Goal: Information Seeking & Learning: Learn about a topic

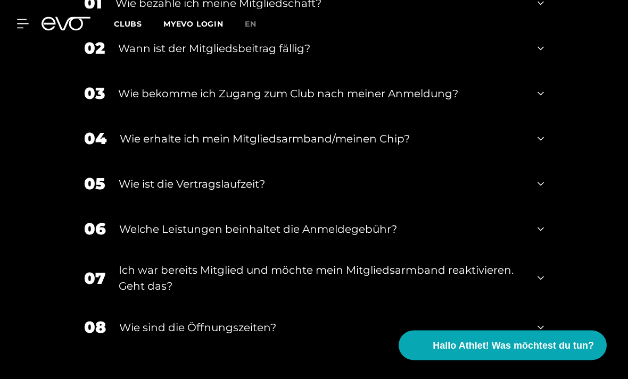
scroll to position [1236, 0]
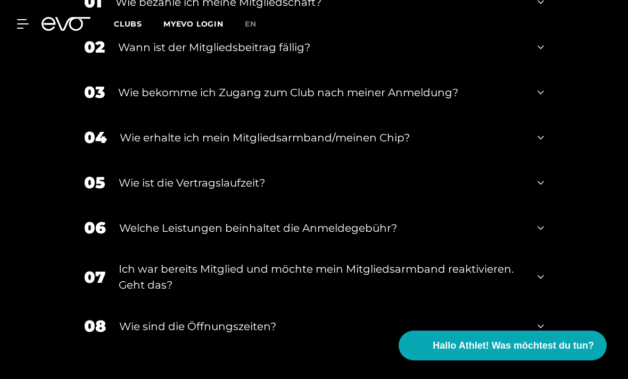
click at [543, 205] on div "05 Wie ist die Vertragslaufzeit?" at bounding box center [313, 182] width 481 height 45
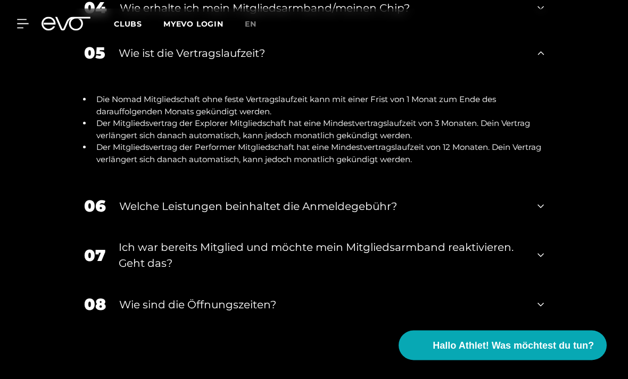
scroll to position [1371, 0]
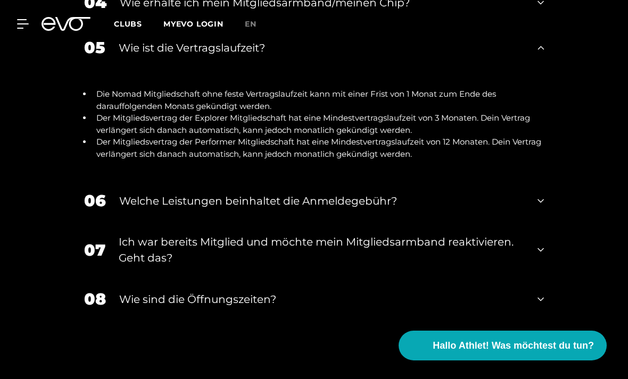
click at [542, 208] on icon at bounding box center [540, 201] width 6 height 13
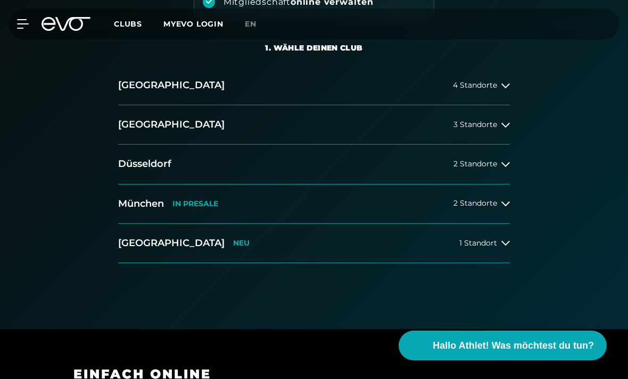
scroll to position [207, 0]
click at [502, 164] on icon at bounding box center [505, 165] width 9 height 9
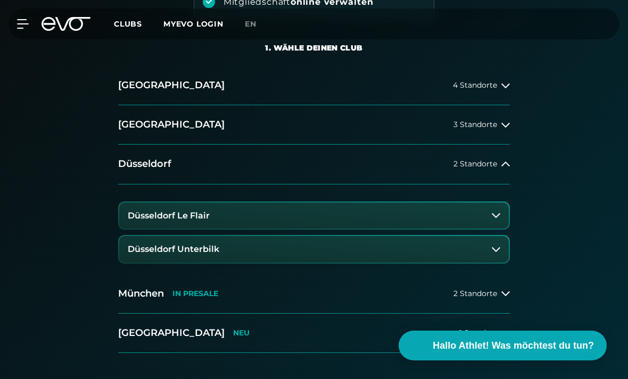
click at [497, 216] on icon at bounding box center [496, 215] width 9 height 5
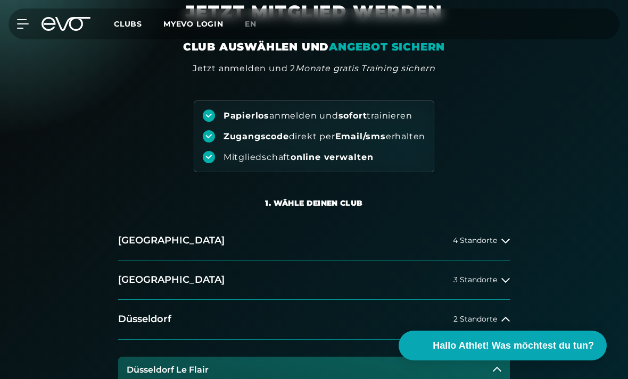
scroll to position [0, 0]
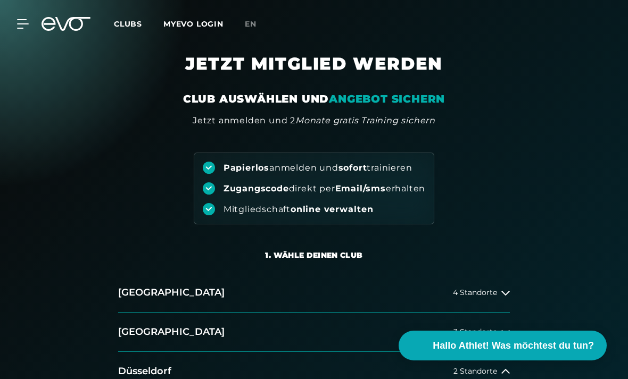
click at [536, 192] on div "Papierlos anmelden und sofort trainieren Zugangscode direkt per Email/sms erhal…" at bounding box center [314, 175] width 628 height 97
click at [25, 23] on icon at bounding box center [23, 24] width 12 height 10
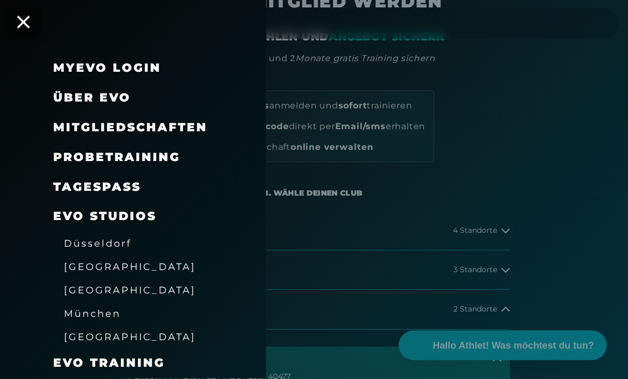
click at [71, 125] on span "Mitgliedschaften" at bounding box center [130, 127] width 154 height 14
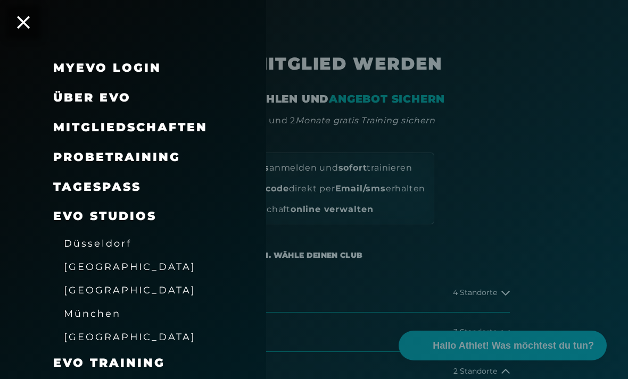
click at [74, 133] on span "Mitgliedschaften" at bounding box center [130, 127] width 154 height 14
click at [25, 23] on icon at bounding box center [23, 22] width 13 height 13
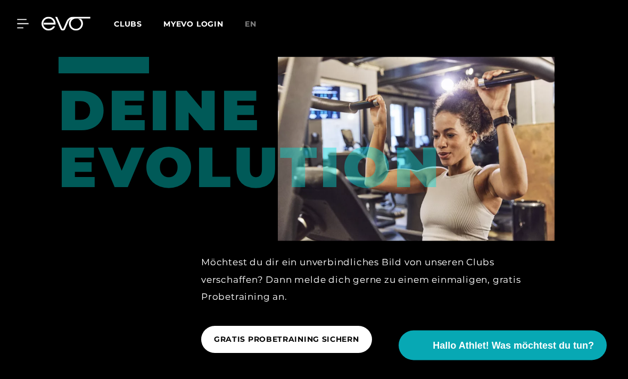
scroll to position [712, 0]
